Goal: Task Accomplishment & Management: Use online tool/utility

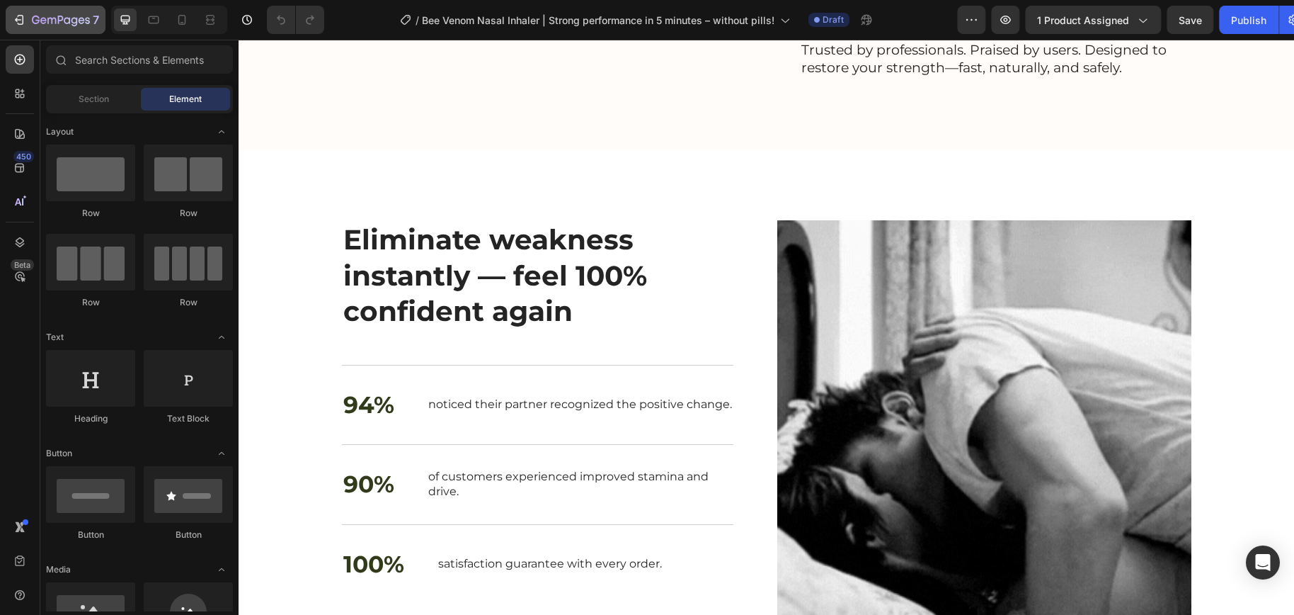
scroll to position [1777, 0]
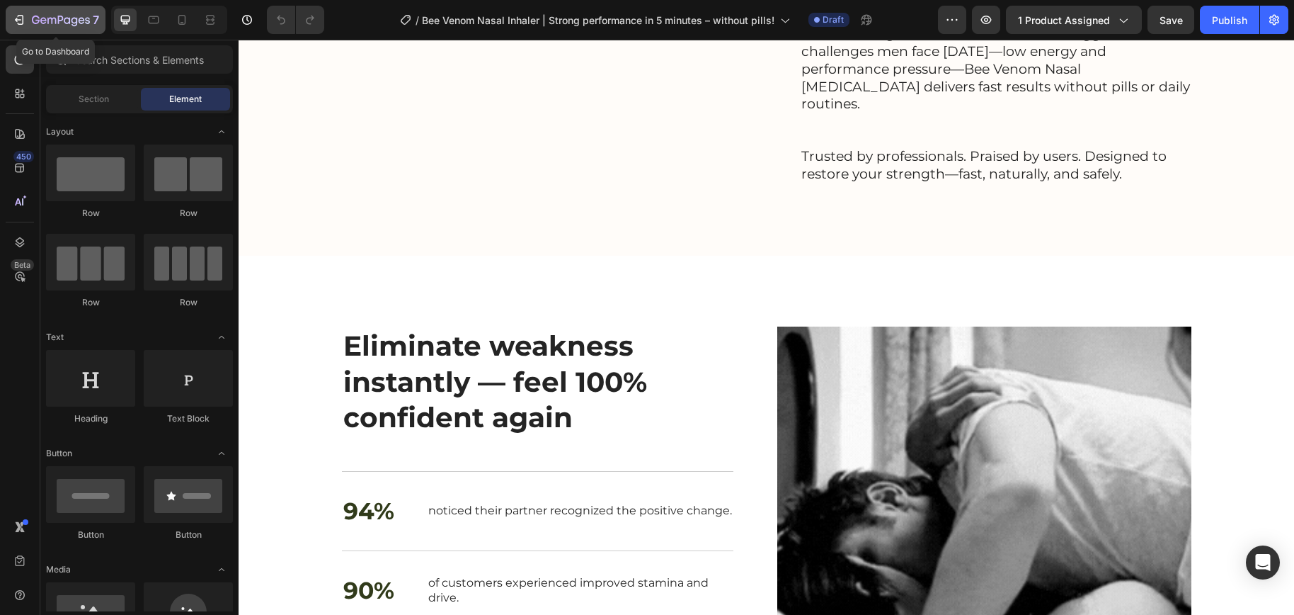
click at [47, 19] on icon "button" at bounding box center [51, 21] width 8 height 6
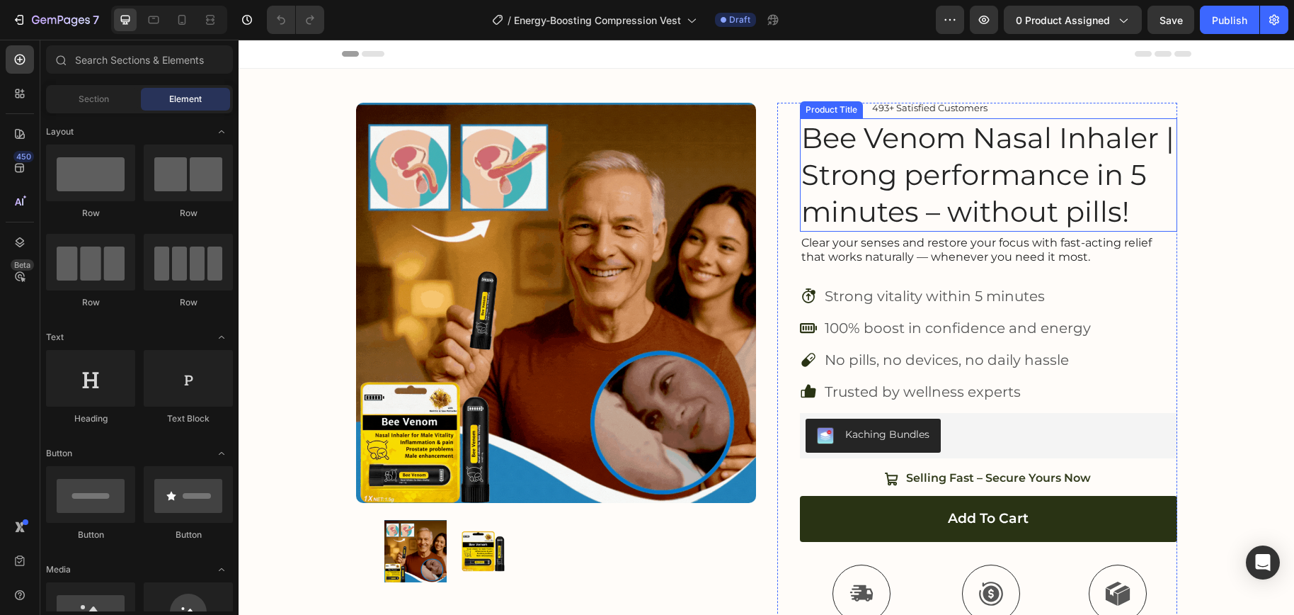
click at [824, 111] on div "Product Title" at bounding box center [831, 109] width 57 height 13
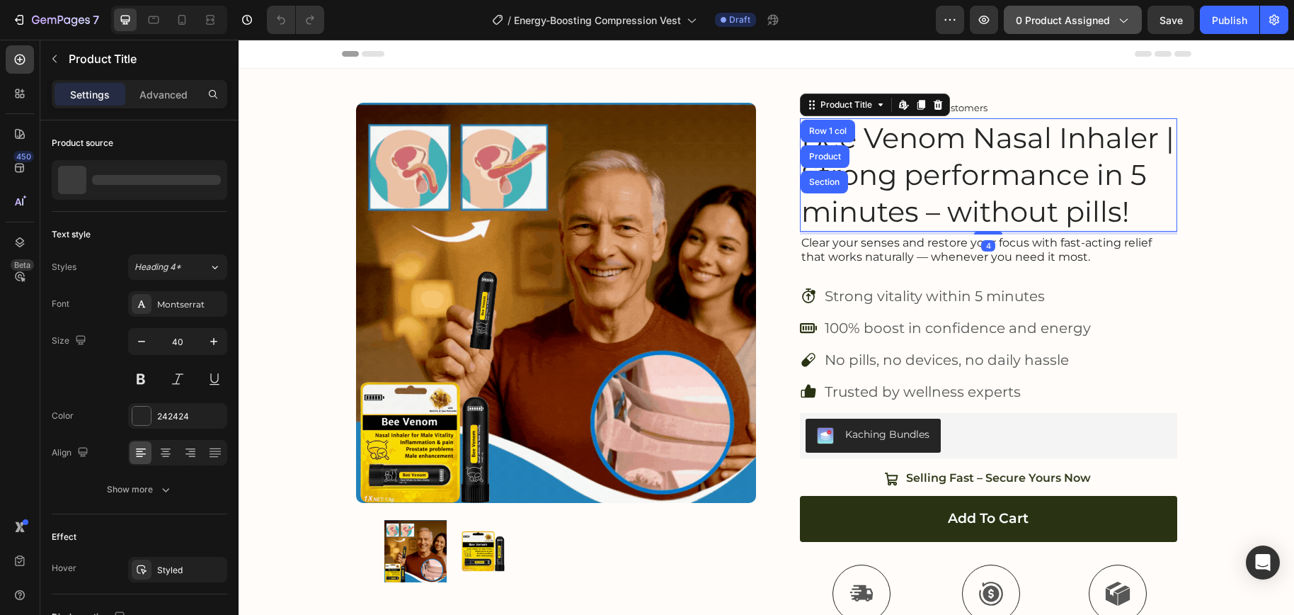
click at [1103, 24] on span "0 product assigned" at bounding box center [1063, 20] width 94 height 15
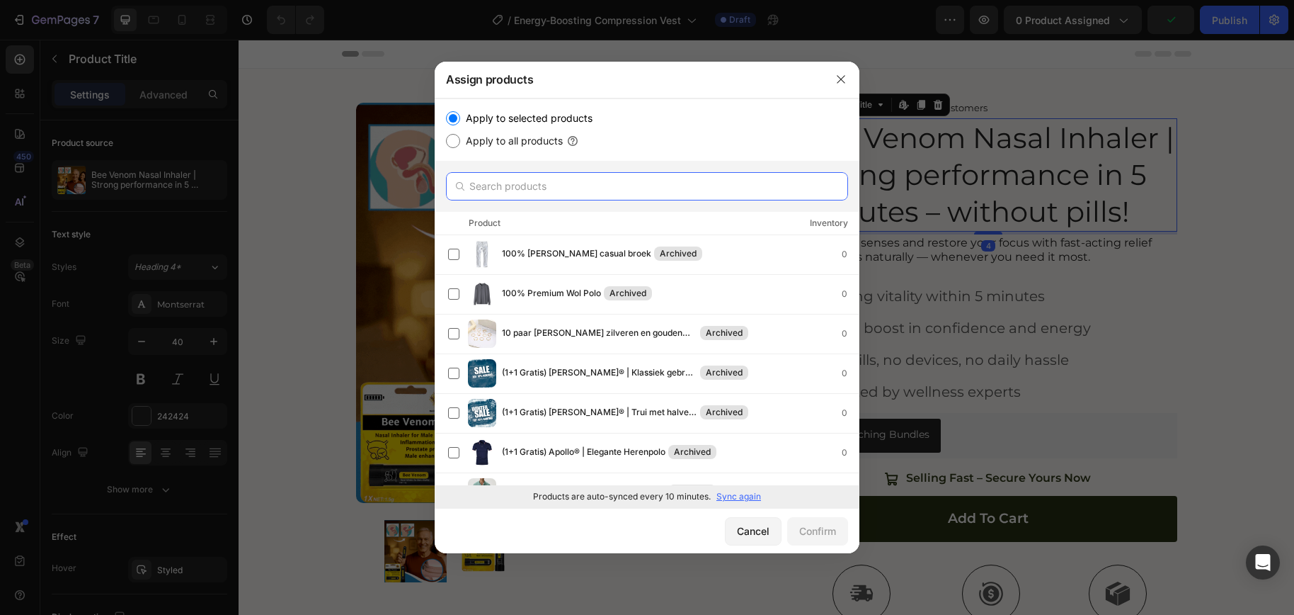
click at [581, 180] on input "text" at bounding box center [647, 186] width 402 height 28
paste input "Energy-Boosting Compression Vest"
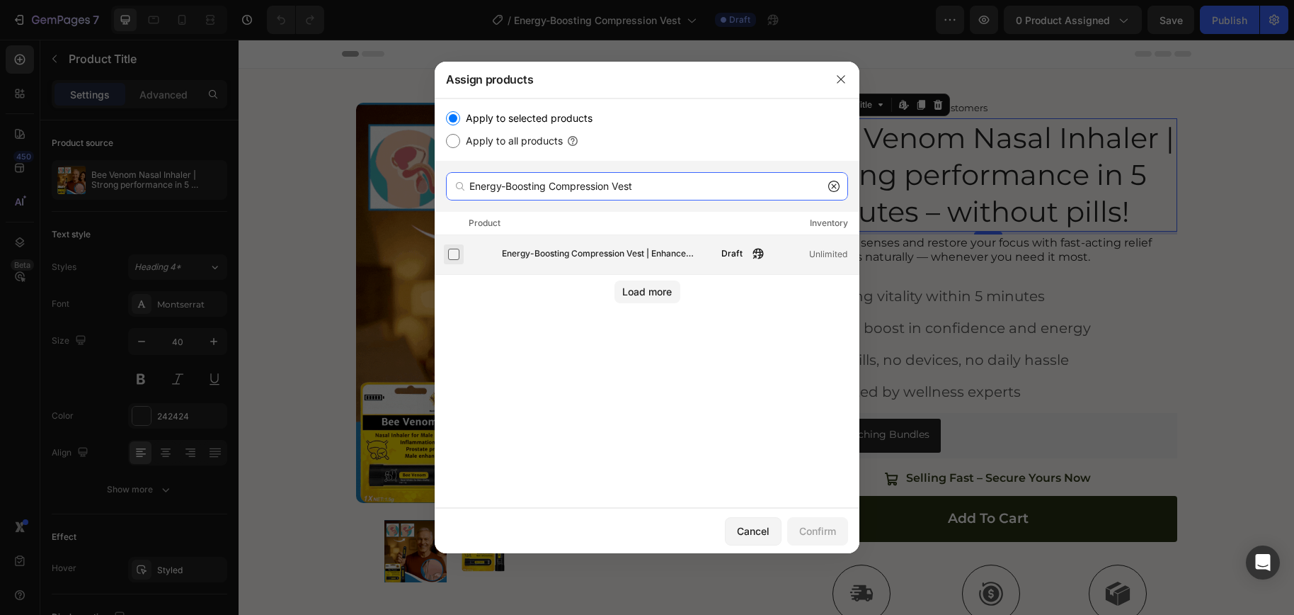
type input "Energy-Boosting Compression Vest"
click at [455, 251] on label at bounding box center [453, 254] width 11 height 11
click at [822, 542] on button "Confirm" at bounding box center [817, 531] width 61 height 28
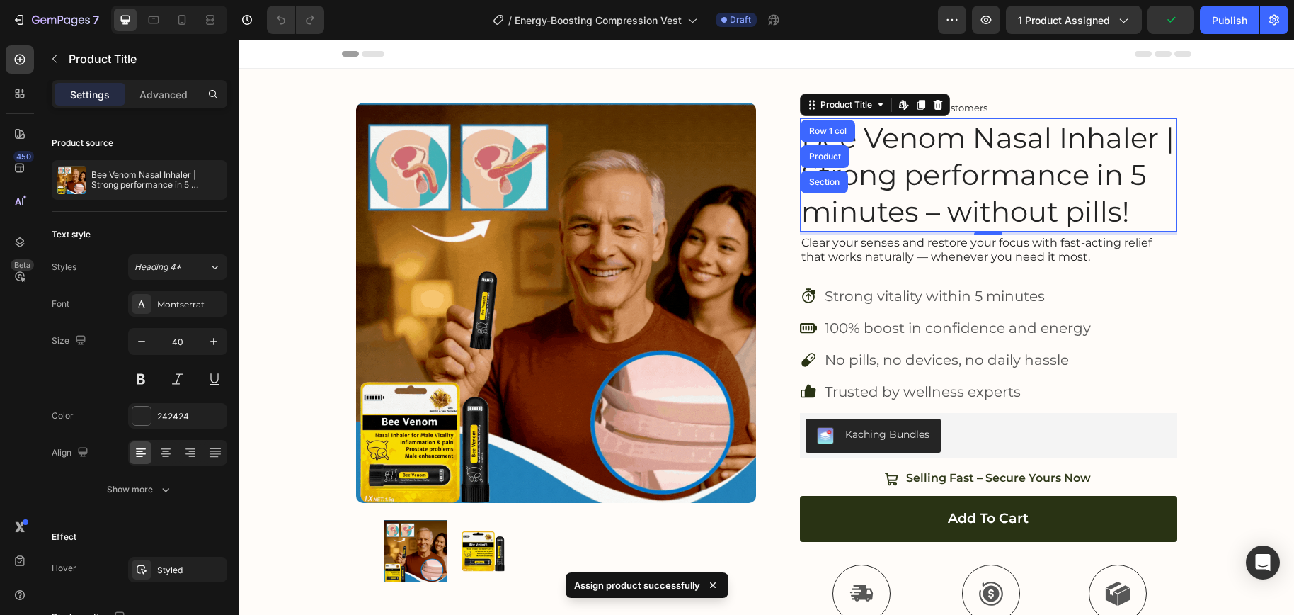
click at [1046, 169] on h1 "Bee Venom Nasal Inhaler | Strong performance in 5 minutes – without pills!" at bounding box center [988, 174] width 377 height 113
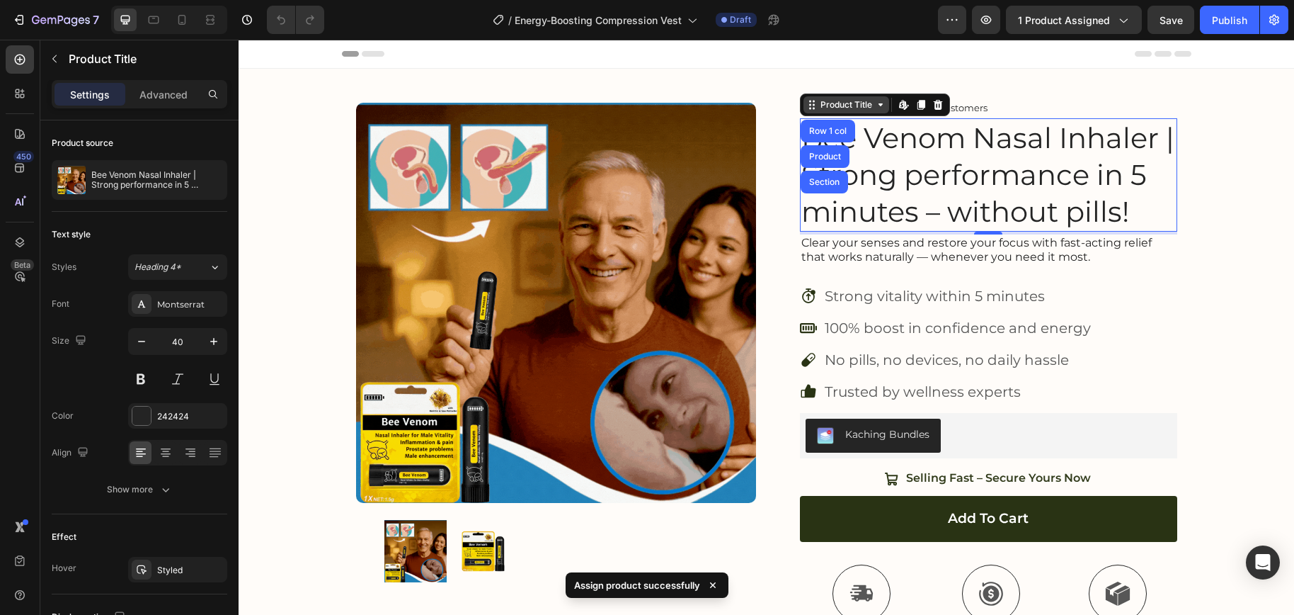
click at [876, 108] on icon at bounding box center [880, 104] width 11 height 11
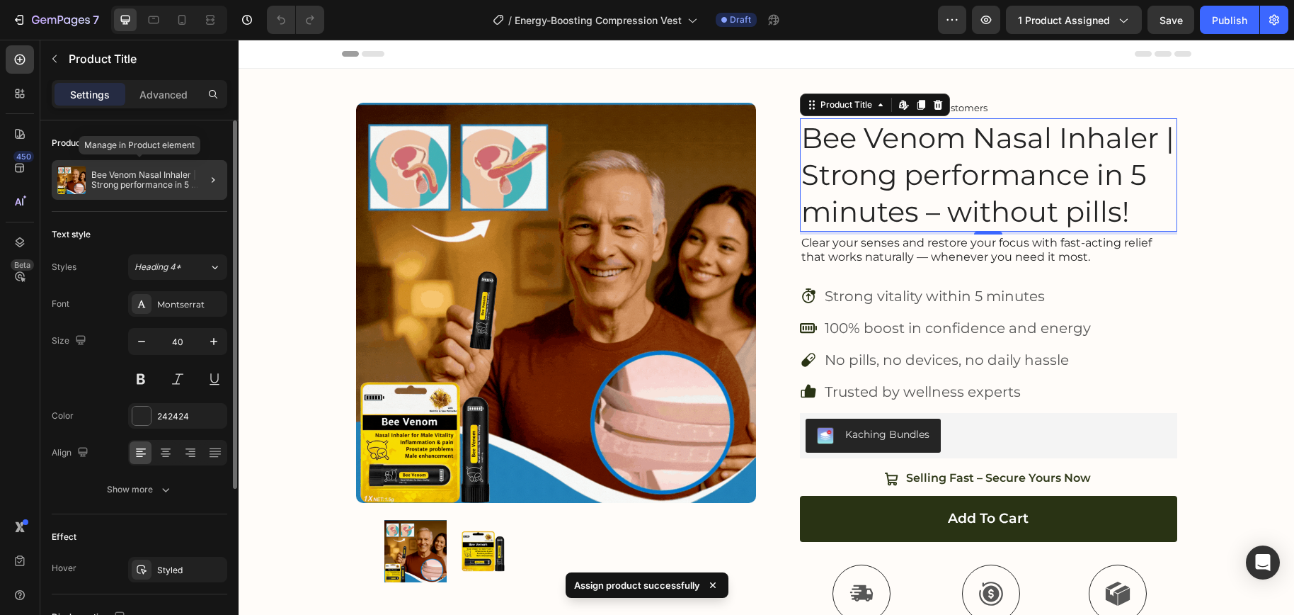
click at [101, 180] on p "Bee Venom Nasal Inhaler | Strong performance in 5 minutes – without pills!" at bounding box center [156, 180] width 130 height 20
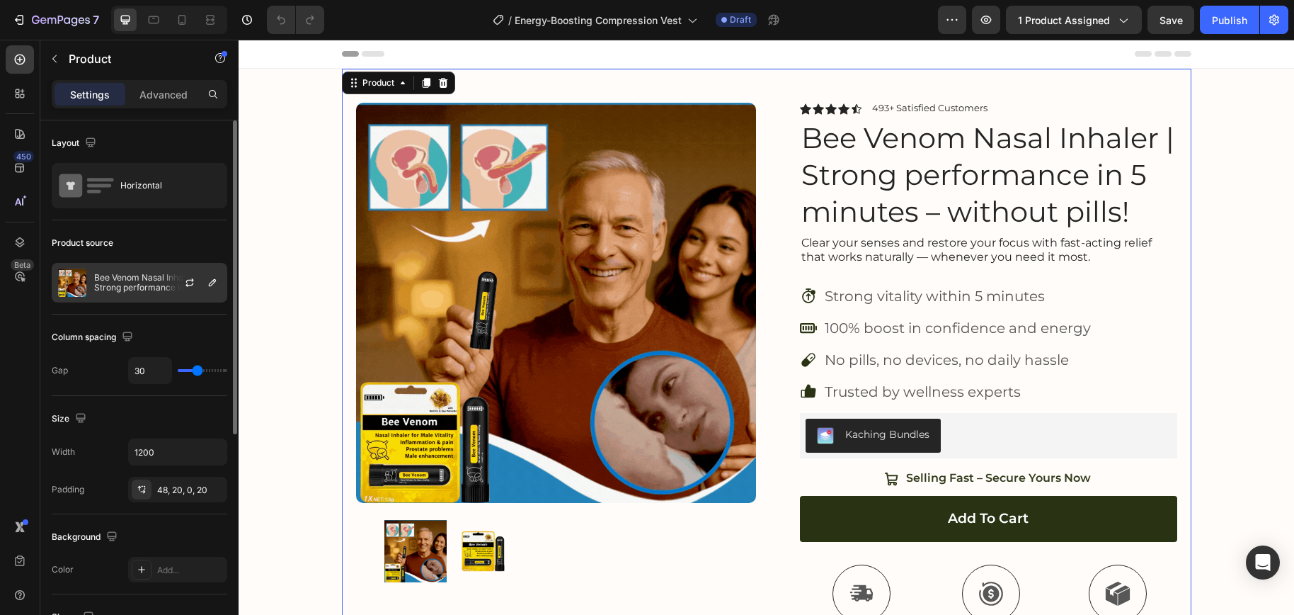
click at [170, 290] on div at bounding box center [195, 282] width 62 height 38
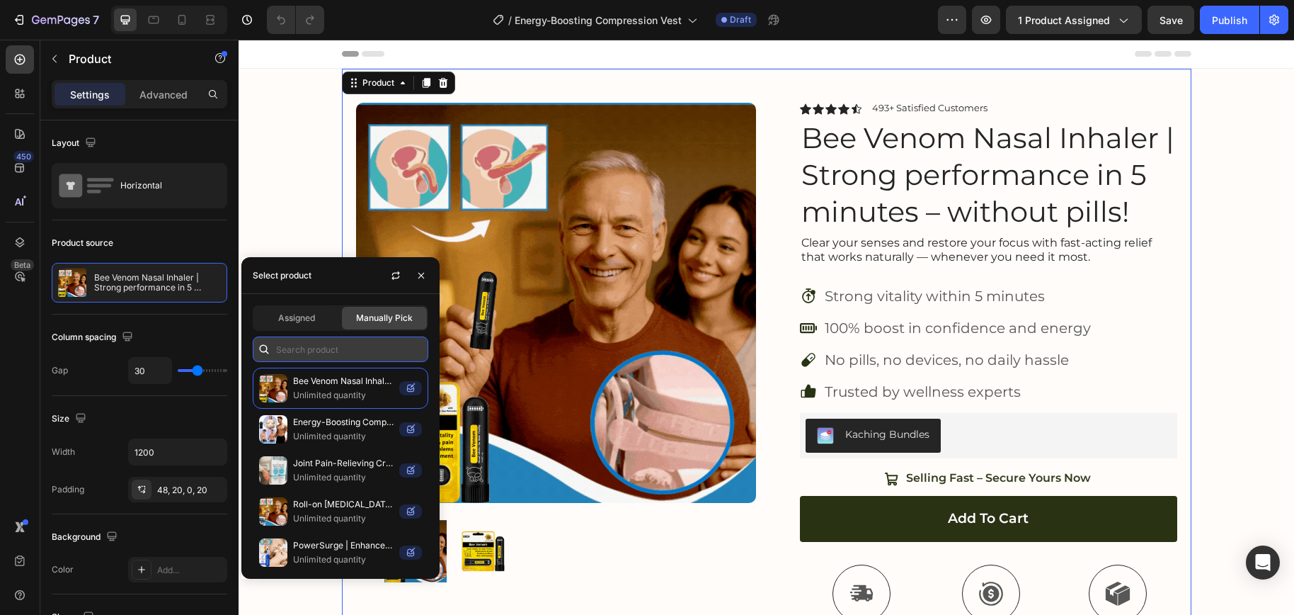
click at [300, 350] on input "text" at bounding box center [341, 348] width 176 height 25
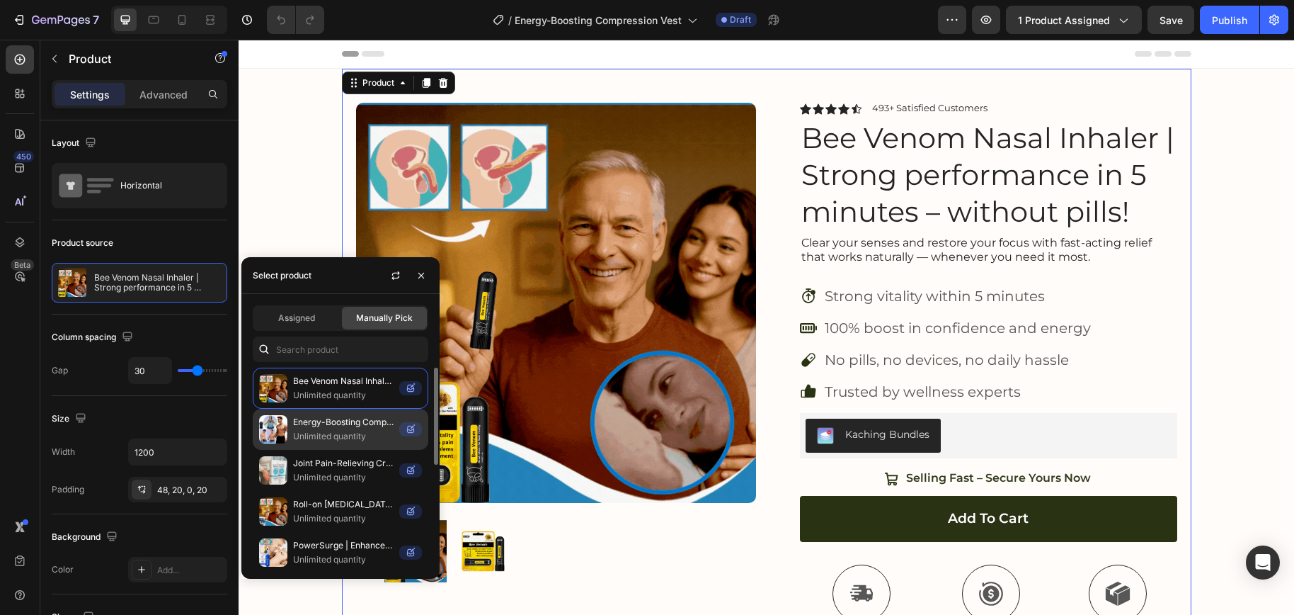
click at [356, 442] on p "Unlimited quantity" at bounding box center [343, 436] width 101 height 14
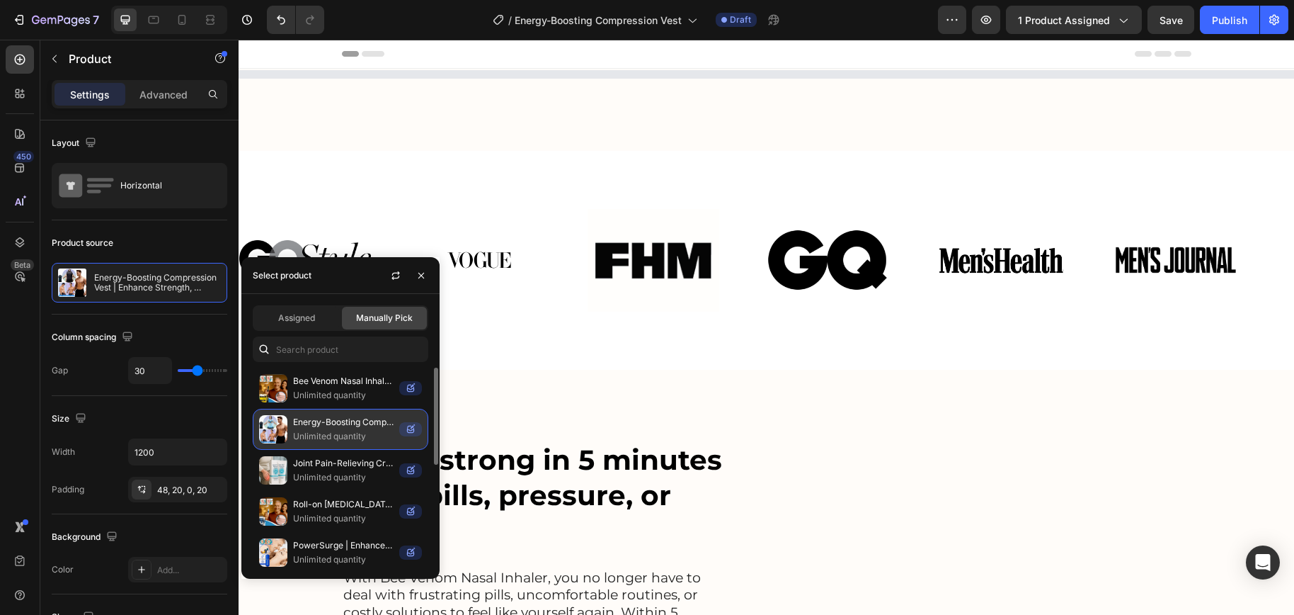
click at [352, 435] on p "Unlimited quantity" at bounding box center [343, 436] width 101 height 14
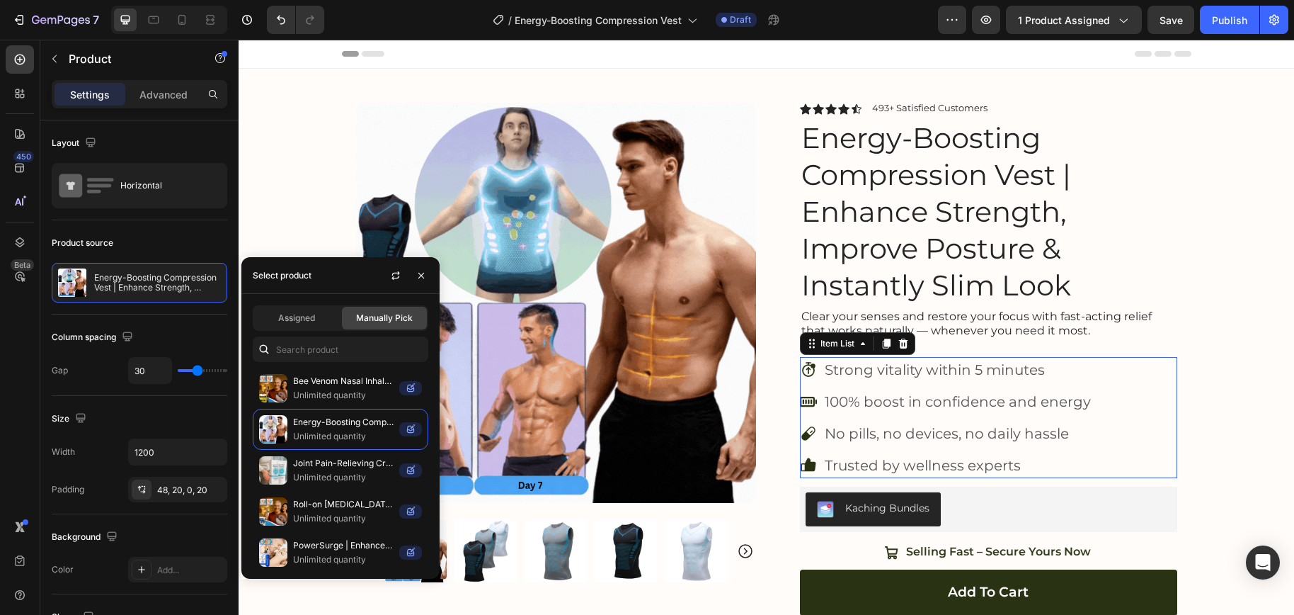
click at [1170, 407] on div "Fast results icon Stopwatch with upward arrow and 5 minute badge 5m Strong vita…" at bounding box center [988, 417] width 377 height 121
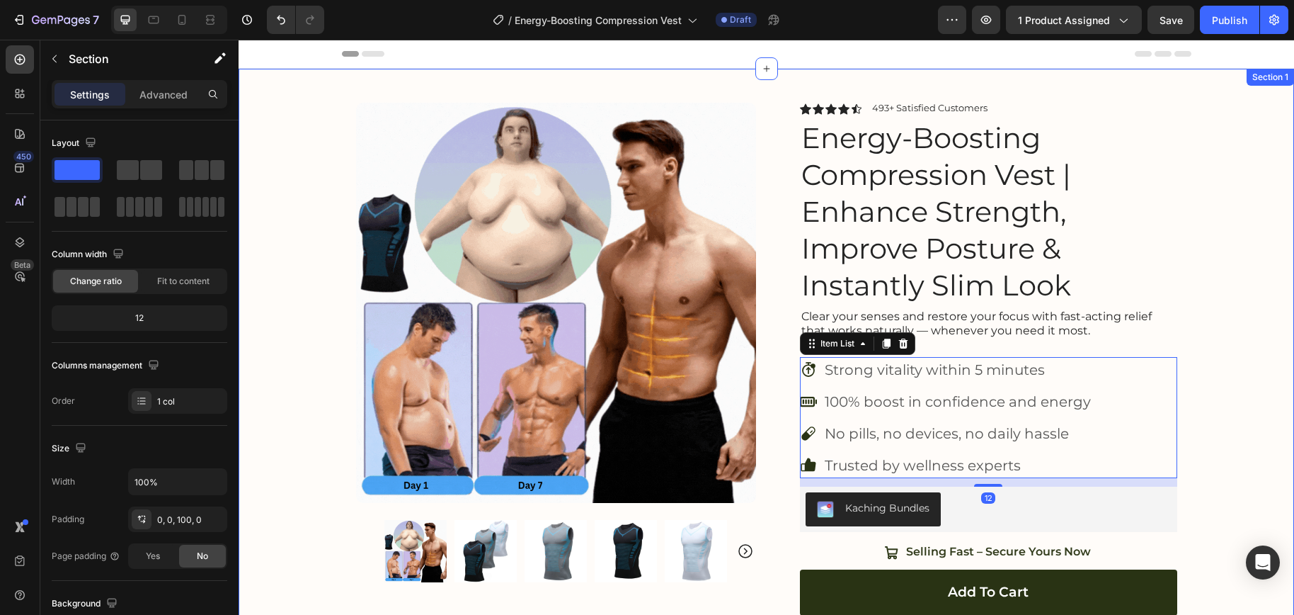
click at [1207, 389] on div "Product Images Image Icon Icon Icon Icon Icon Icon List “At 68, I didn’t expect…" at bounding box center [767, 435] width 1056 height 733
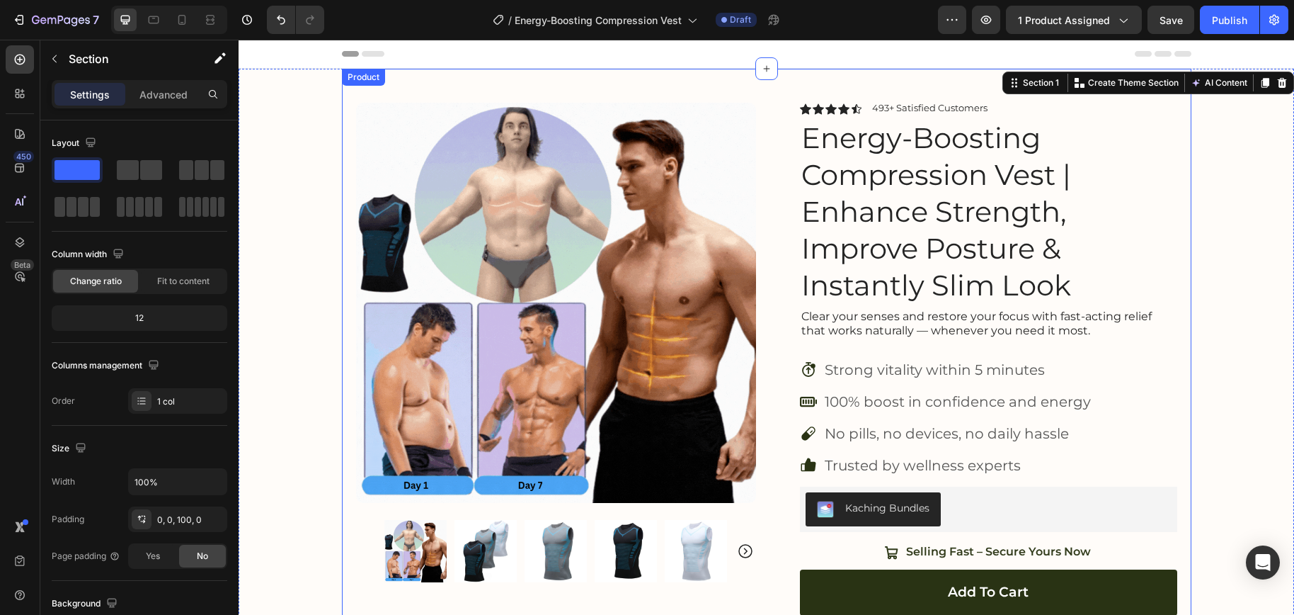
click at [560, 305] on img at bounding box center [556, 303] width 400 height 400
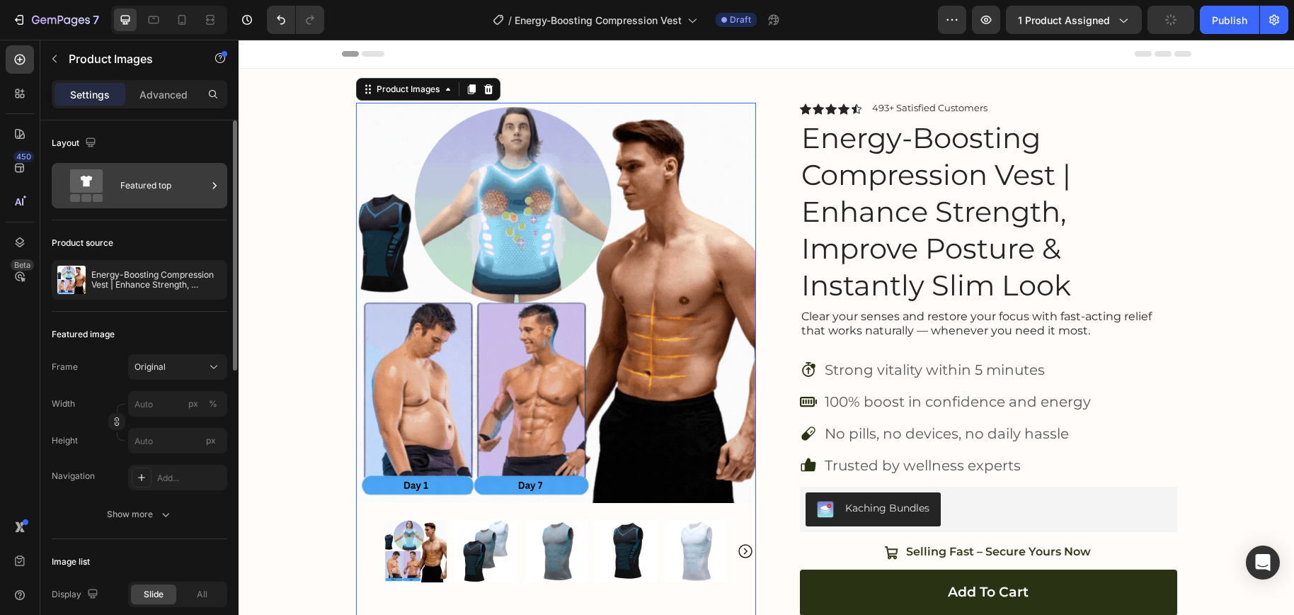
click at [139, 181] on div "Featured top" at bounding box center [163, 185] width 86 height 33
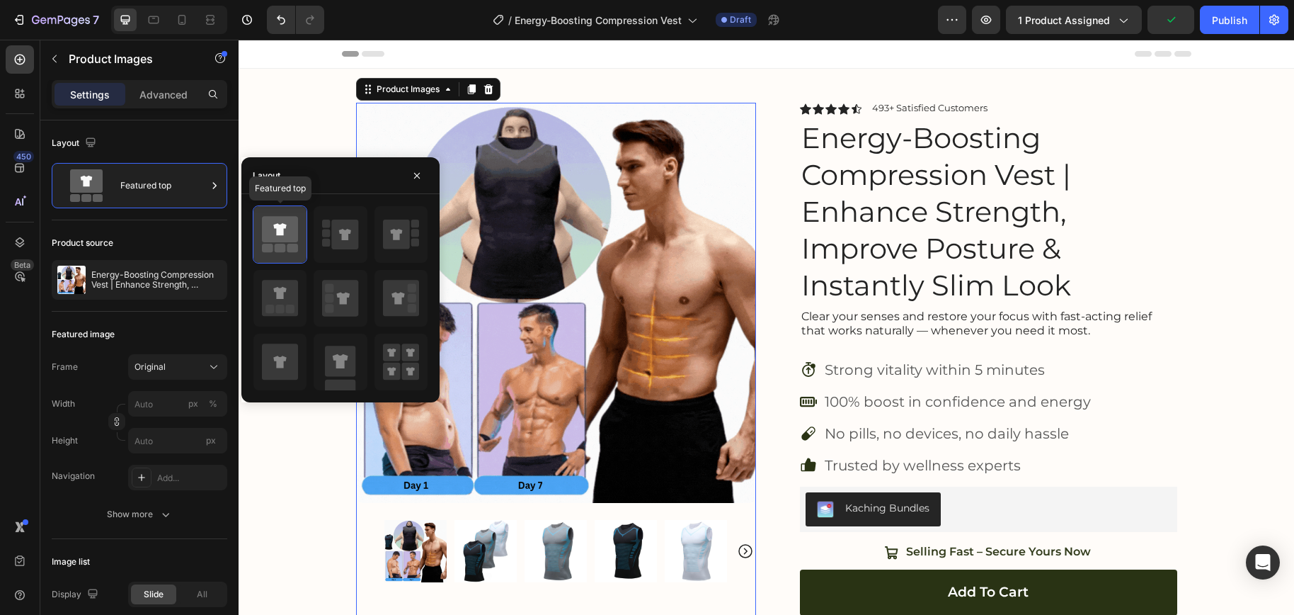
click at [270, 234] on icon at bounding box center [280, 229] width 36 height 26
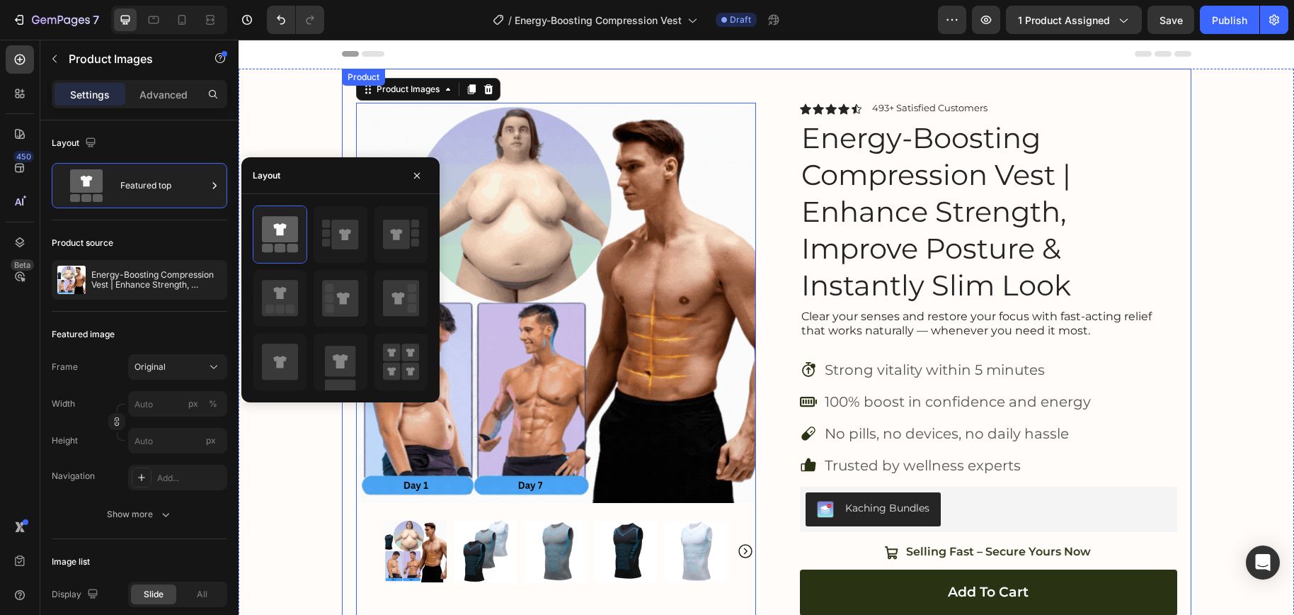
click at [1197, 462] on div "Product Images 80 Image Icon Icon Icon Icon Icon Icon List “At 68, I didn’t exp…" at bounding box center [767, 435] width 1056 height 733
